Goal: Information Seeking & Learning: Learn about a topic

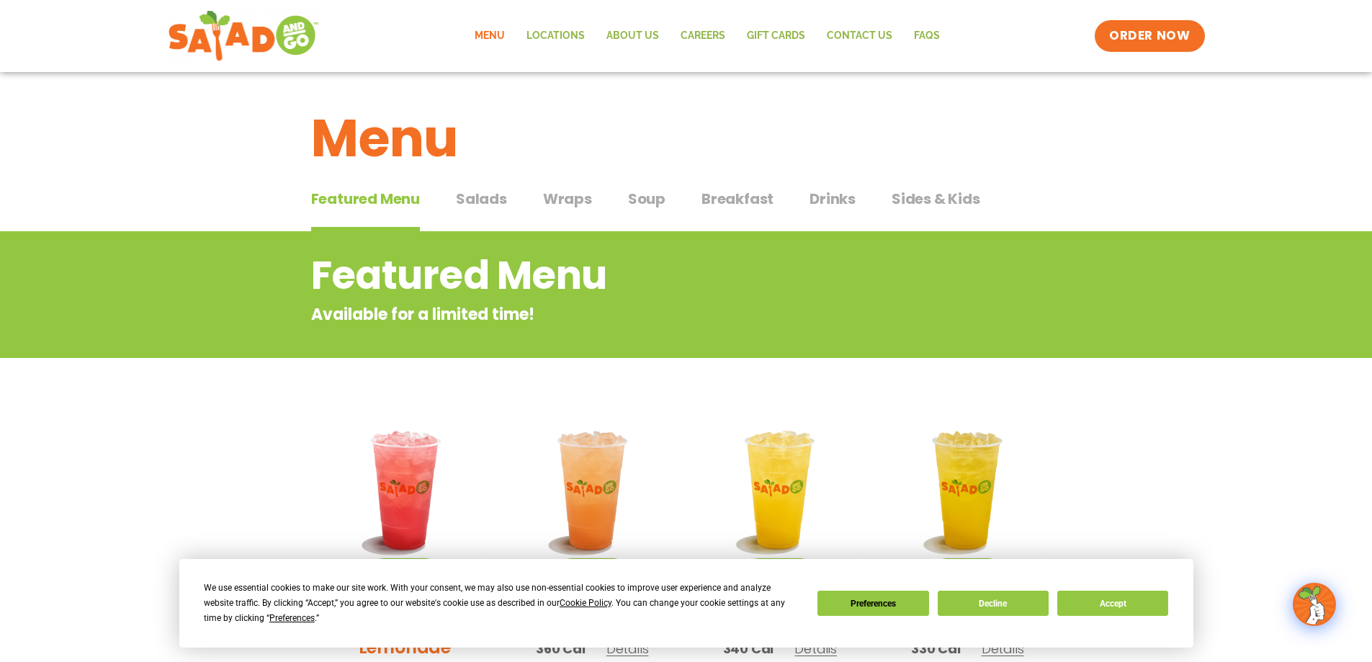
click at [562, 197] on span "Wraps" at bounding box center [567, 199] width 49 height 22
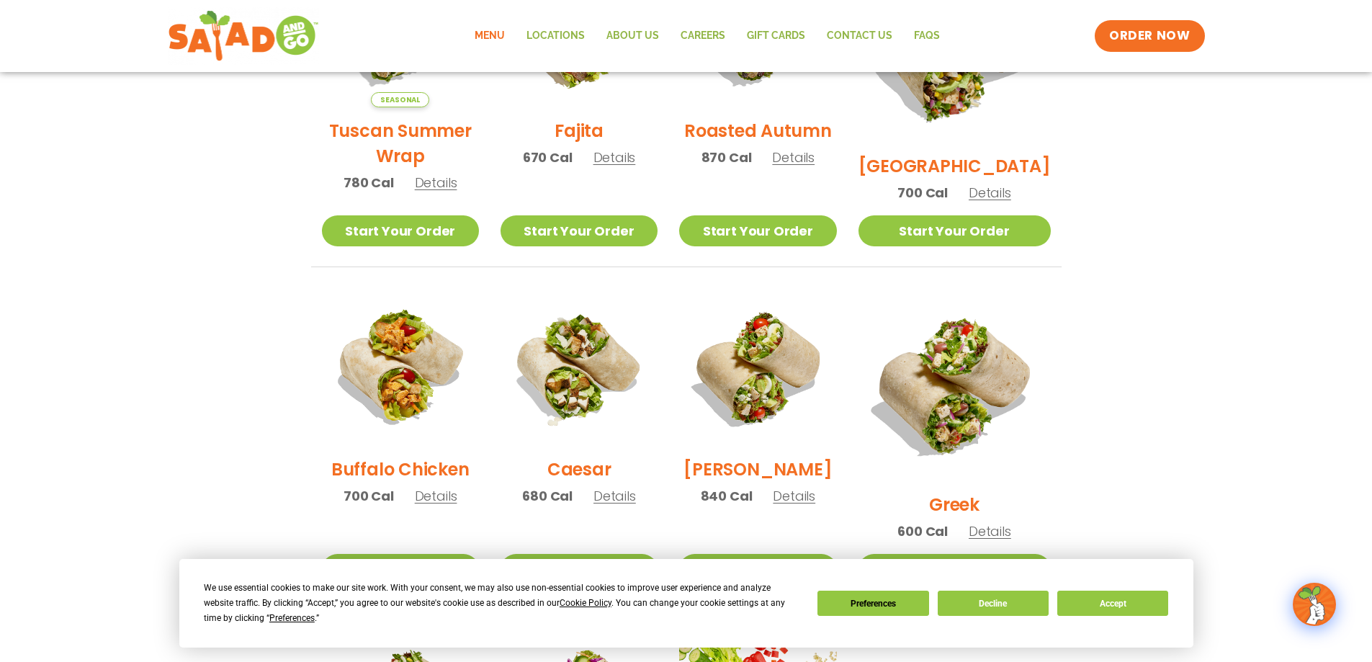
scroll to position [648, 0]
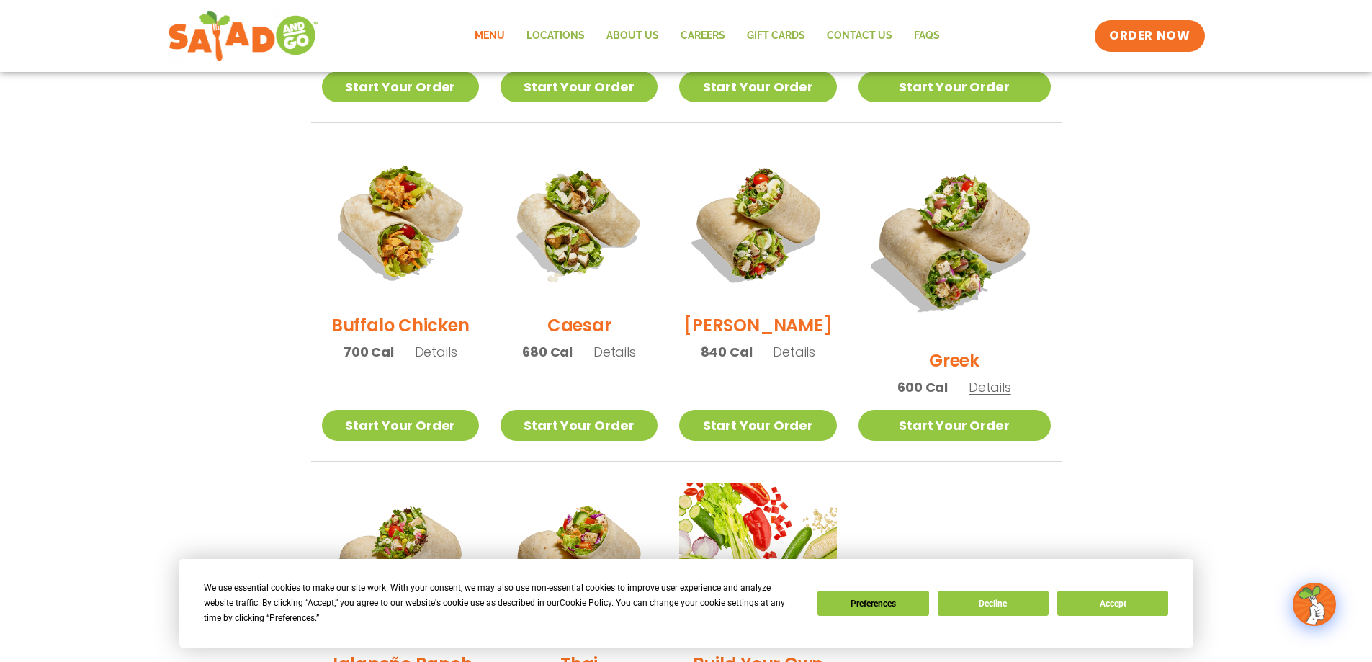
click at [439, 361] on span "Details" at bounding box center [436, 352] width 42 height 18
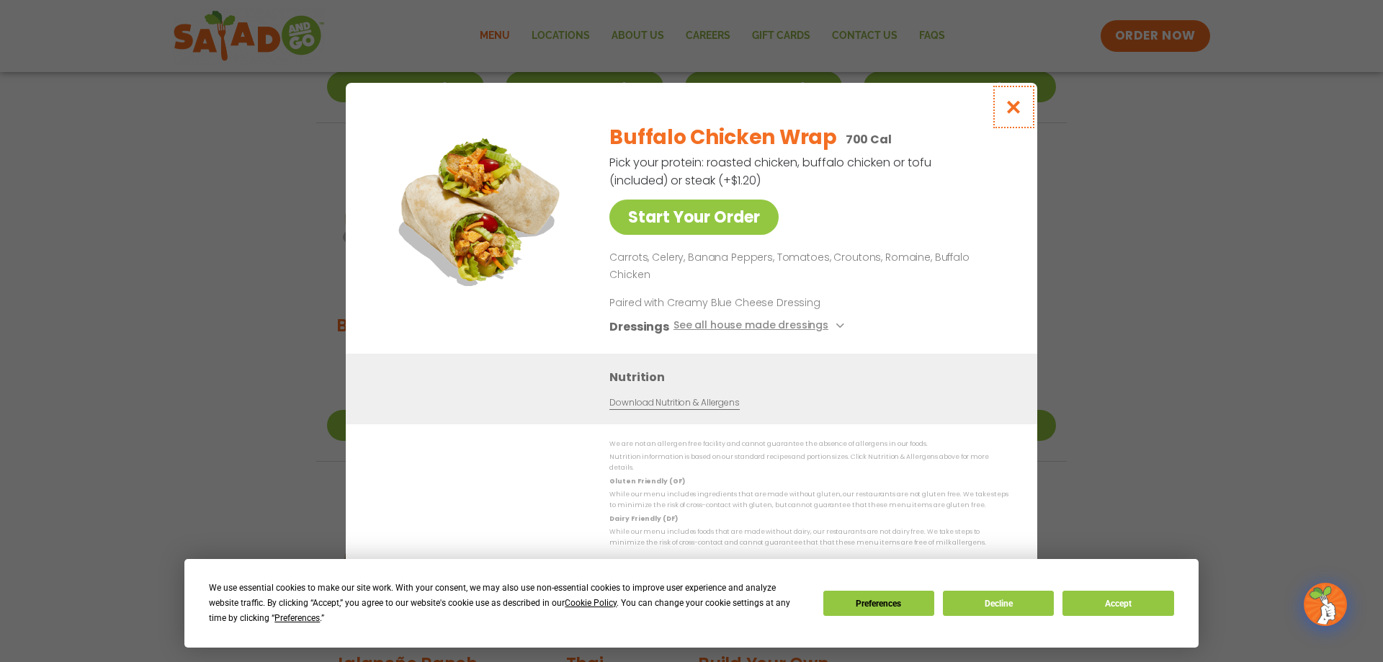
click at [1016, 115] on icon "Close modal" at bounding box center [1014, 106] width 18 height 15
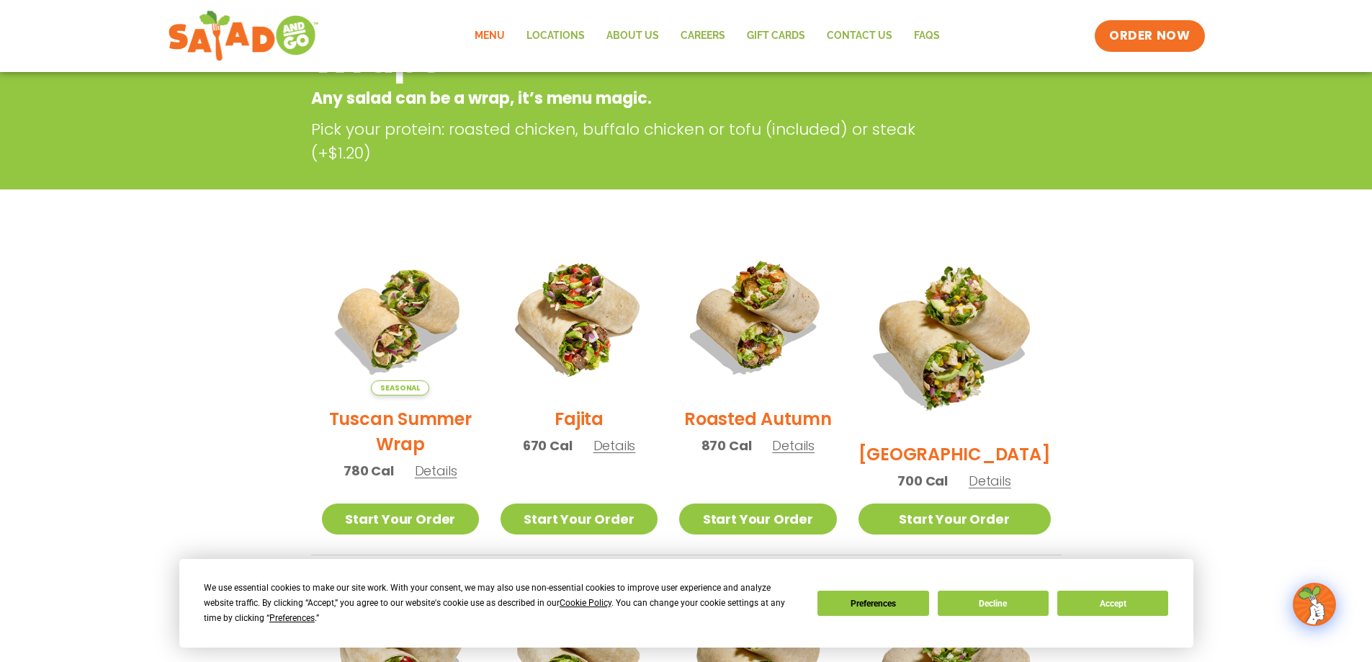
scroll to position [0, 0]
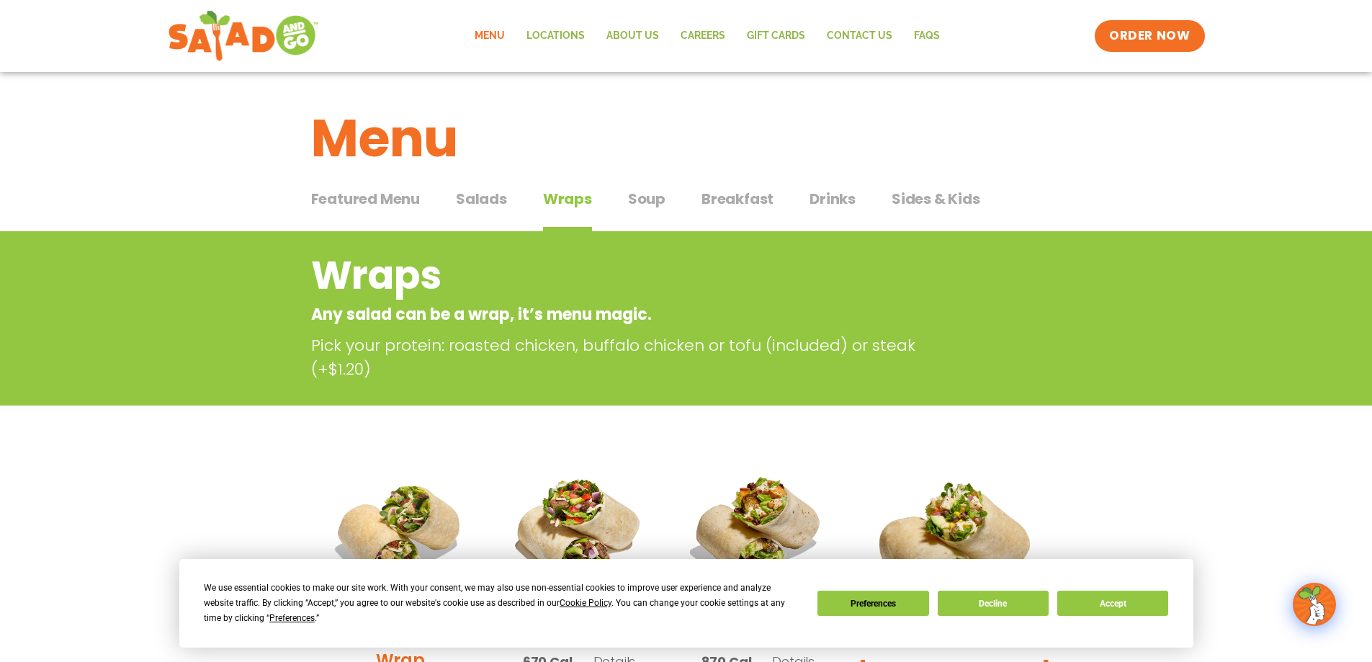
click at [478, 200] on span "Salads" at bounding box center [481, 199] width 51 height 22
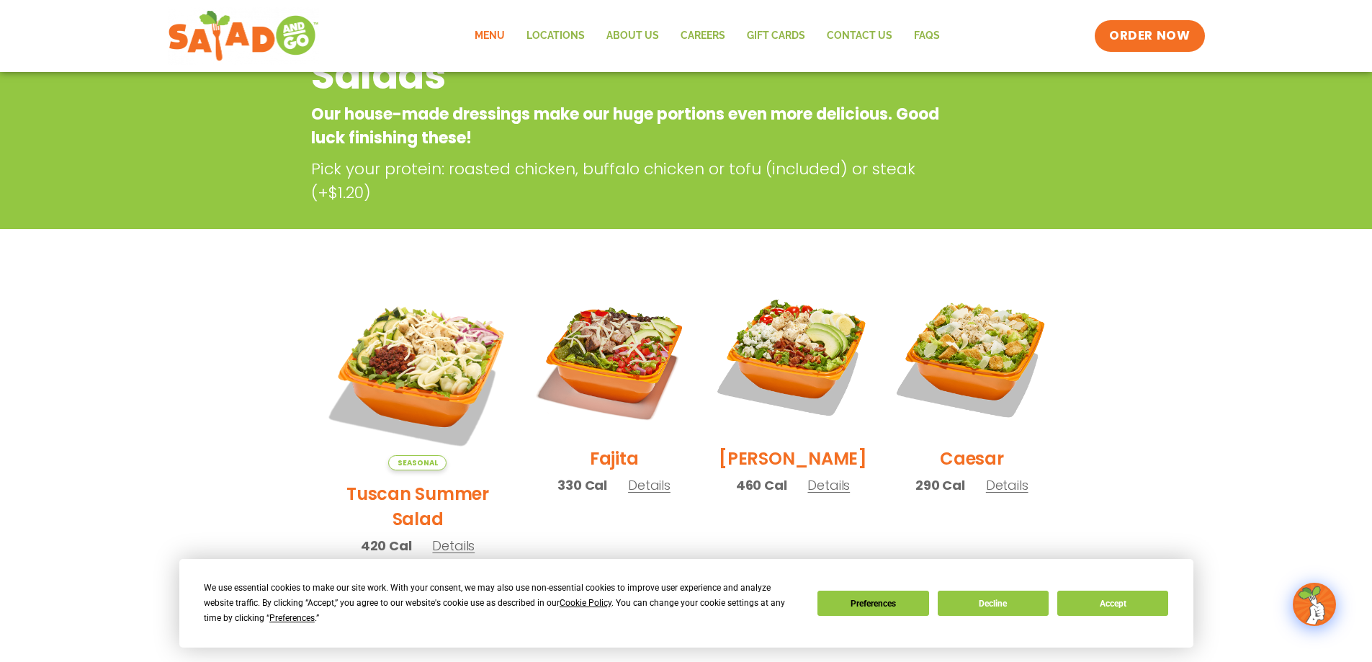
scroll to position [216, 0]
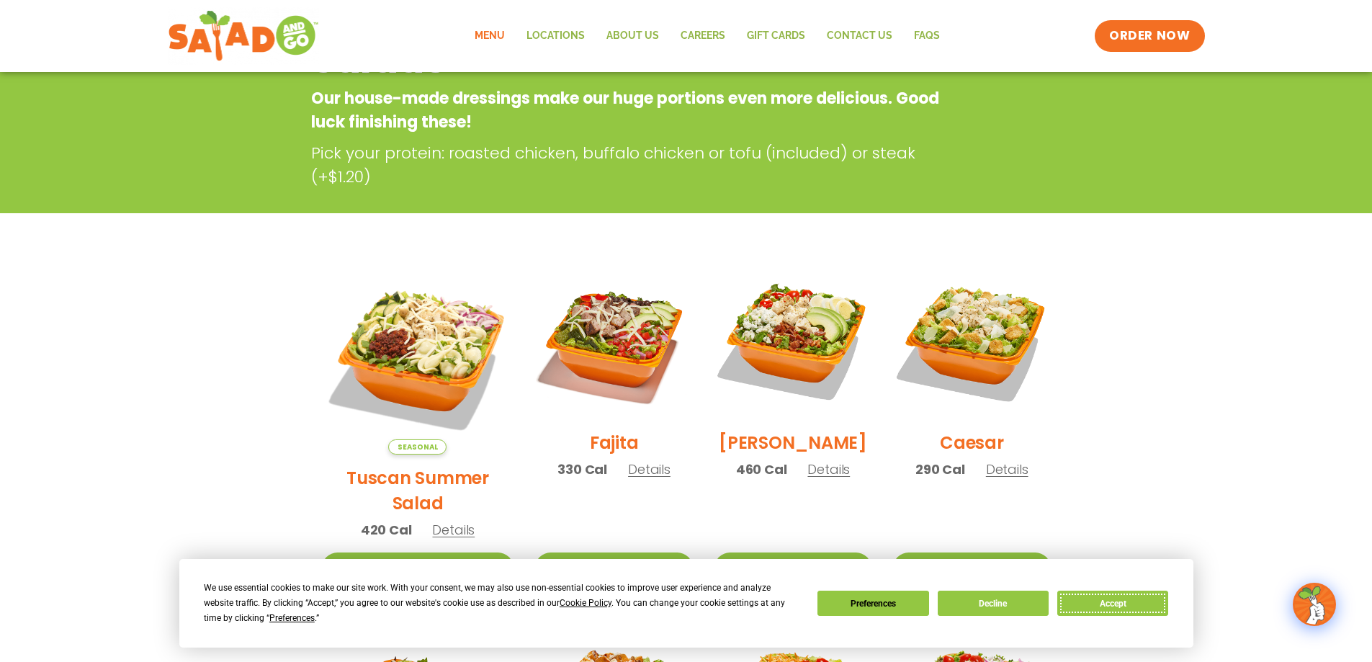
click at [1127, 603] on button "Accept" at bounding box center [1112, 603] width 111 height 25
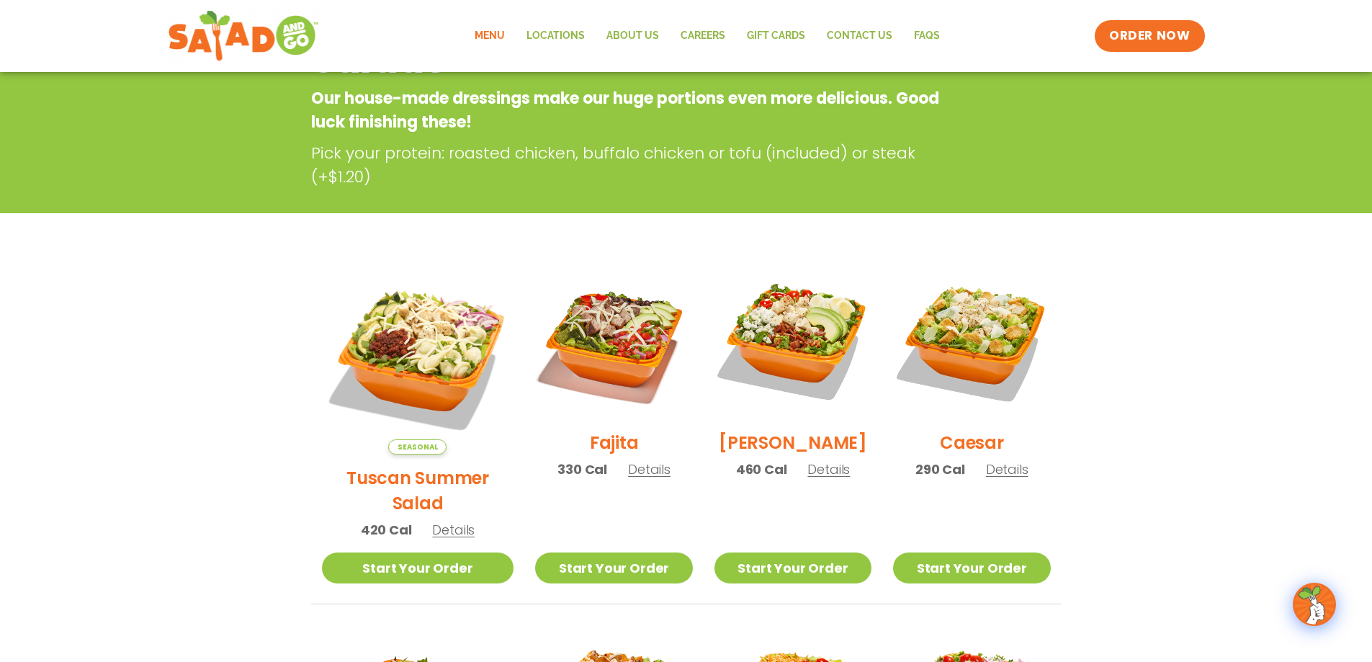
click at [595, 448] on h2 "Fajita" at bounding box center [614, 442] width 49 height 25
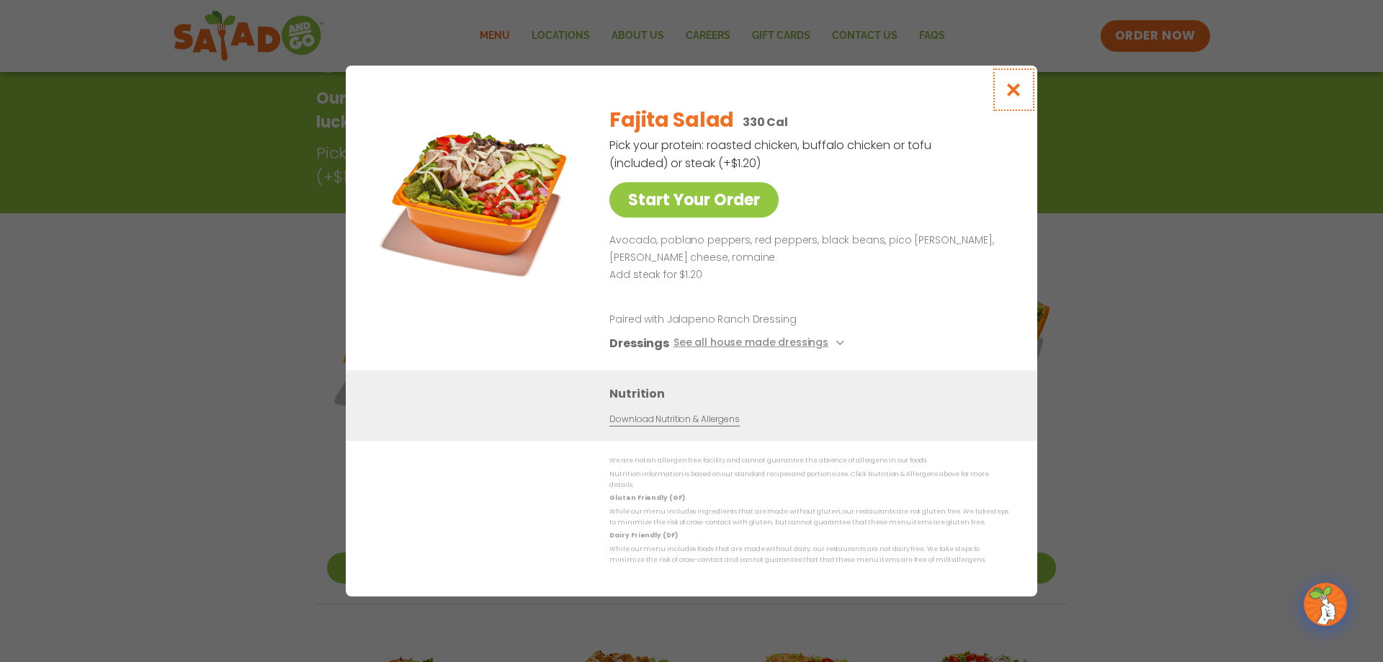
click at [1017, 91] on icon "Close modal" at bounding box center [1014, 89] width 18 height 15
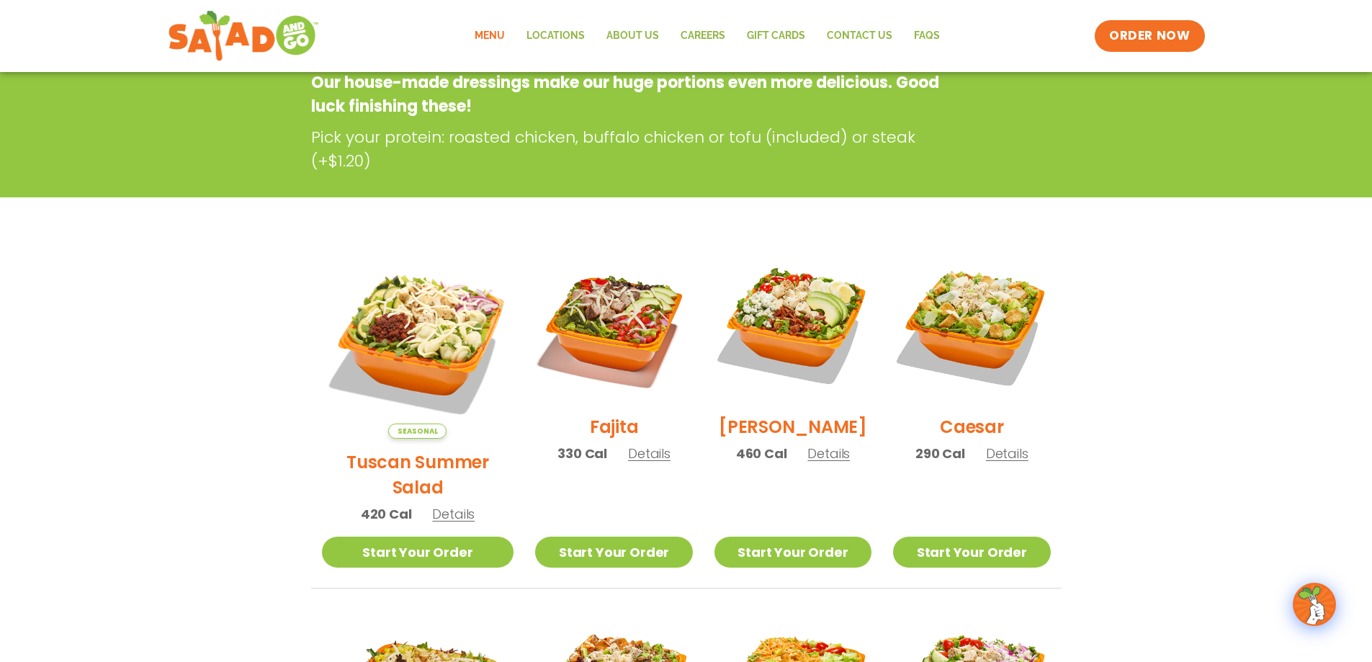
scroll to position [231, 0]
click at [601, 434] on h2 "Fajita" at bounding box center [614, 427] width 49 height 25
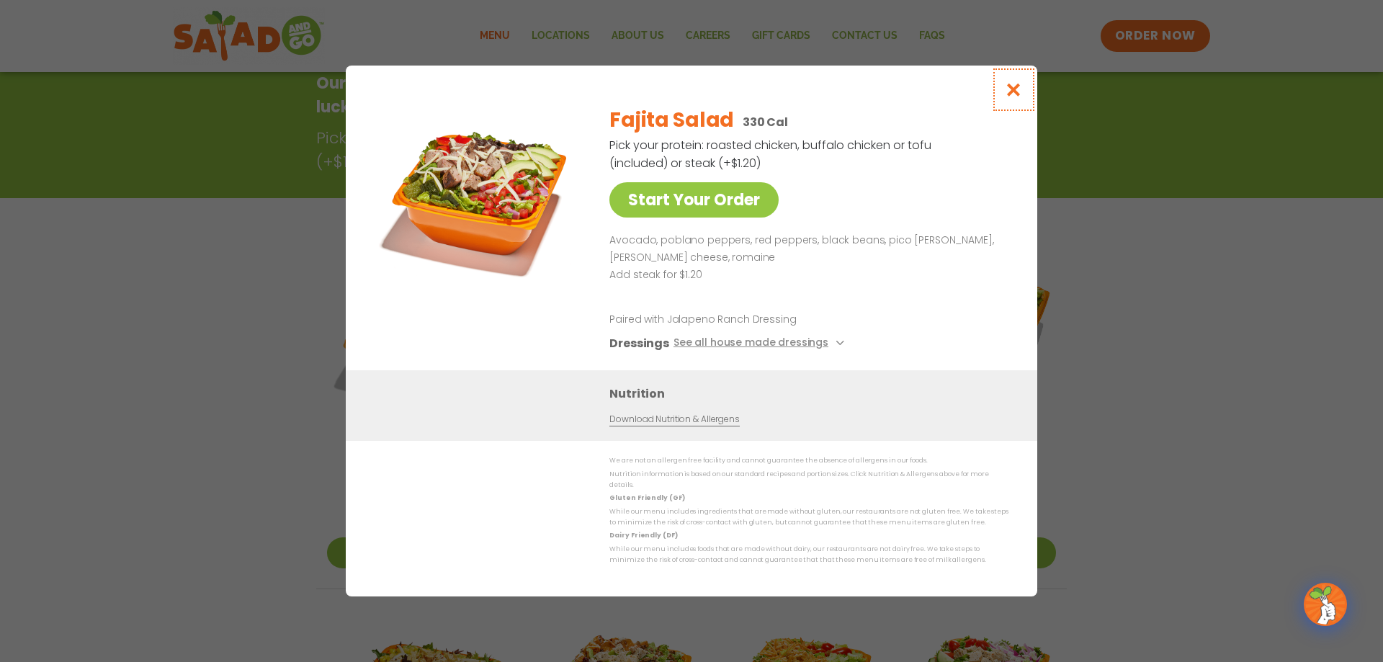
click at [1016, 92] on icon "Close modal" at bounding box center [1014, 89] width 18 height 15
